Goal: Transaction & Acquisition: Book appointment/travel/reservation

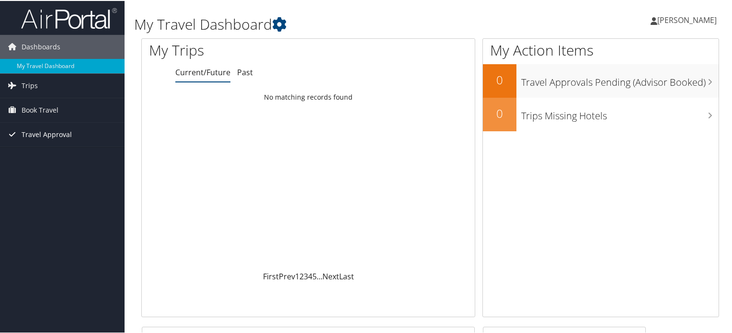
click at [39, 132] on span "Travel Approval" at bounding box center [47, 134] width 50 height 24
click at [38, 107] on span "Book Travel" at bounding box center [40, 109] width 37 height 24
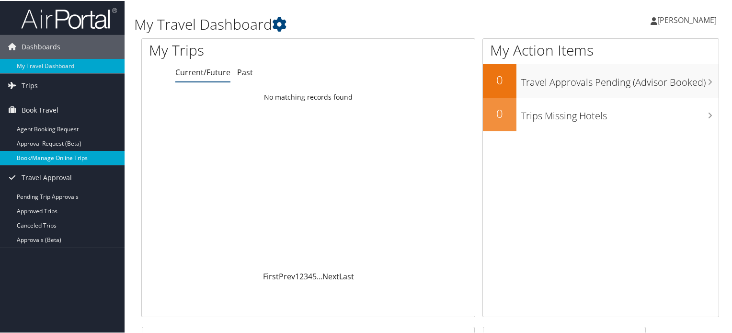
click at [36, 154] on link "Book/Manage Online Trips" at bounding box center [62, 157] width 125 height 14
